Goal: Navigation & Orientation: Find specific page/section

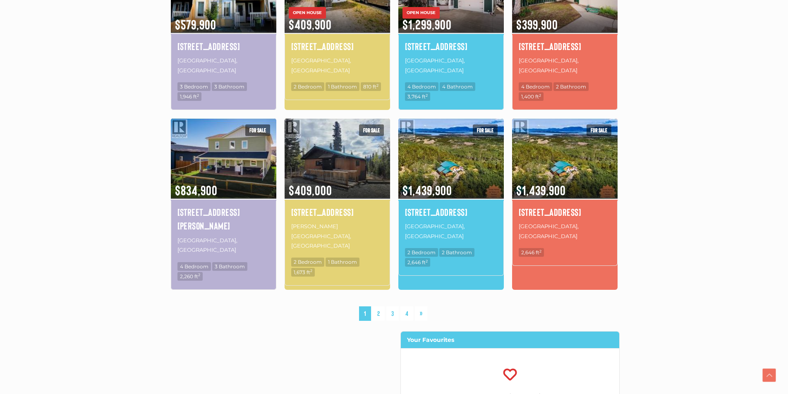
scroll to position [537, 0]
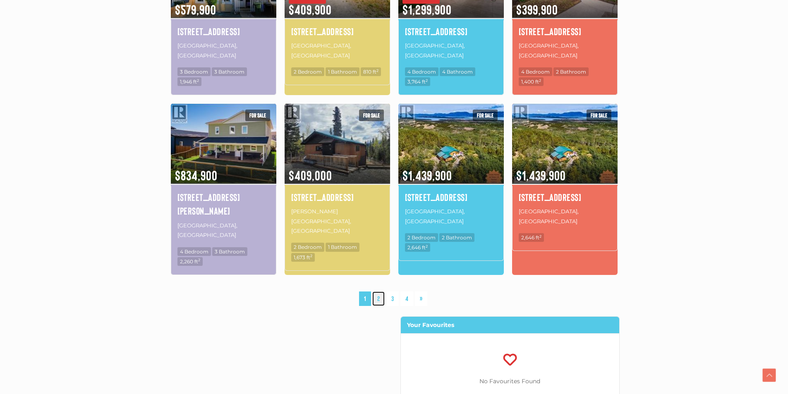
click at [378, 291] on link "2" at bounding box center [378, 298] width 12 height 14
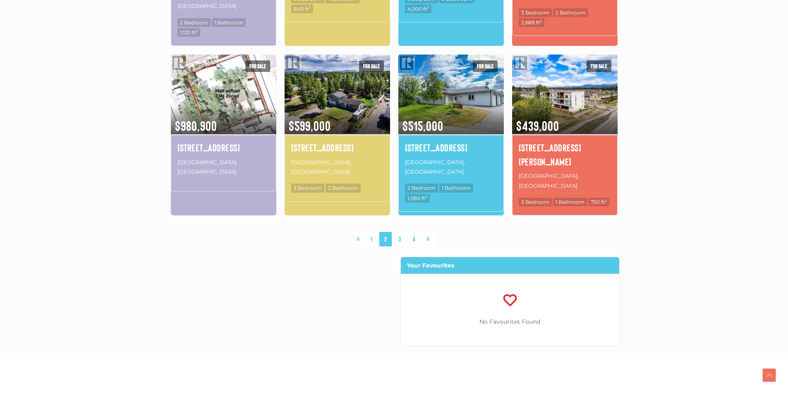
scroll to position [605, 0]
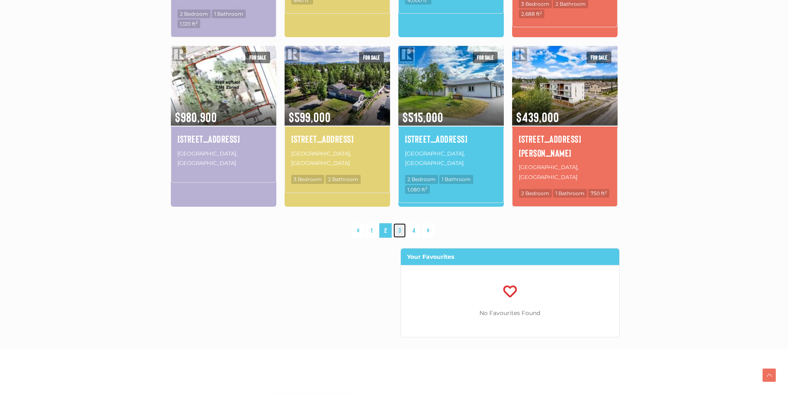
click at [398, 223] on link "3" at bounding box center [399, 230] width 12 height 14
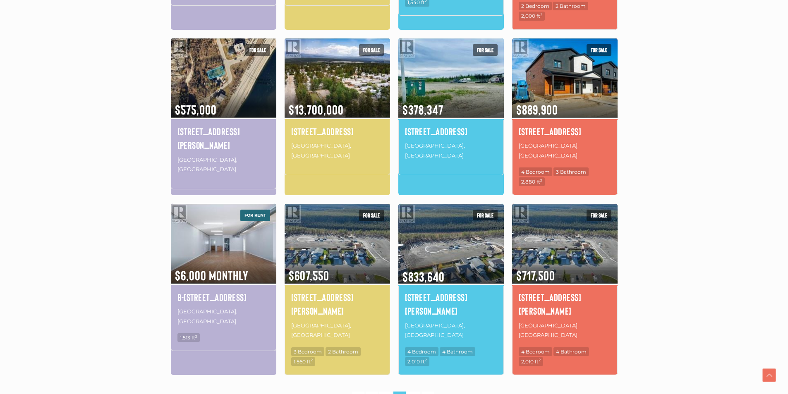
scroll to position [440, 0]
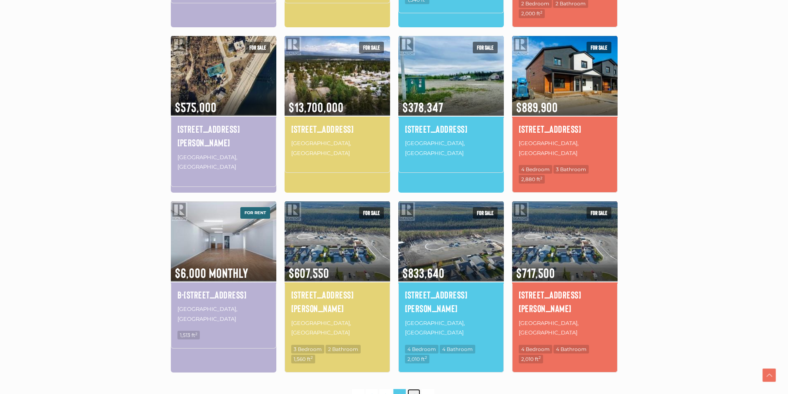
click at [416, 389] on link "4" at bounding box center [413, 396] width 13 height 14
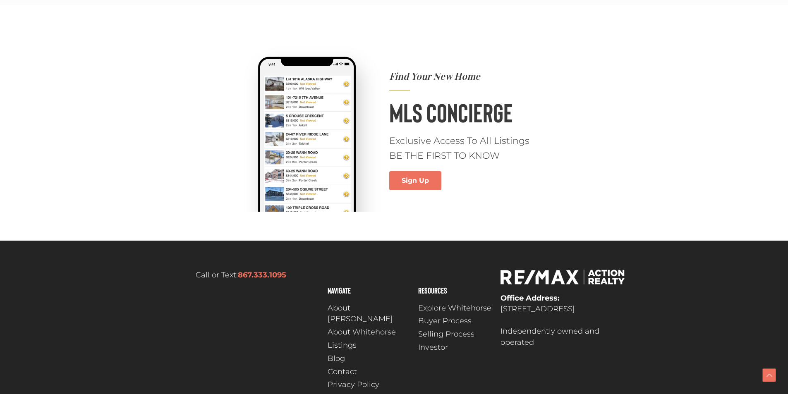
scroll to position [537, 0]
